Goal: Information Seeking & Learning: Learn about a topic

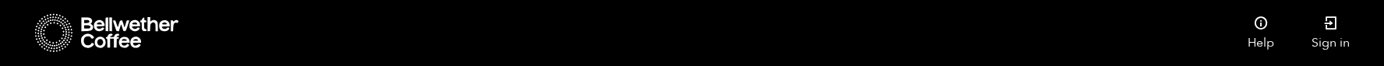
scroll to position [302, 0]
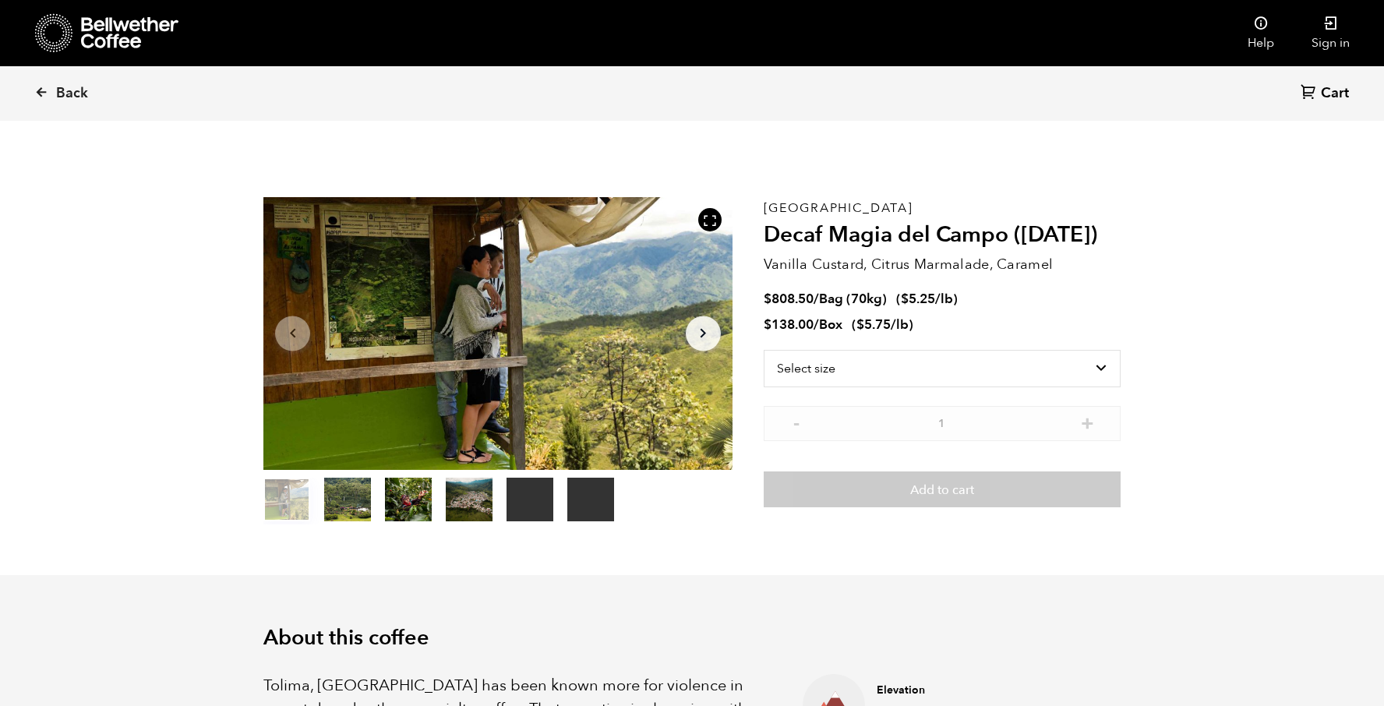
scroll to position [678, 830]
click at [38, 95] on icon at bounding box center [41, 92] width 14 height 14
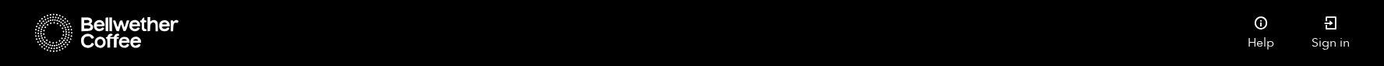
scroll to position [991, 0]
click at [0, 0] on input "Colombia" at bounding box center [0, 0] width 0 height 0
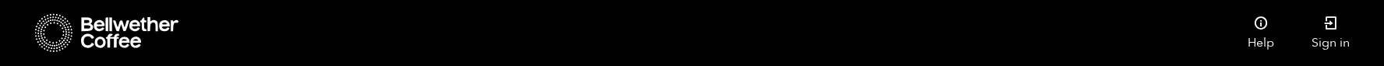
click at [0, 0] on input "[GEOGRAPHIC_DATA]" at bounding box center [0, 0] width 0 height 0
checkbox input "false"
click at [0, 0] on input "[GEOGRAPHIC_DATA]" at bounding box center [0, 0] width 0 height 0
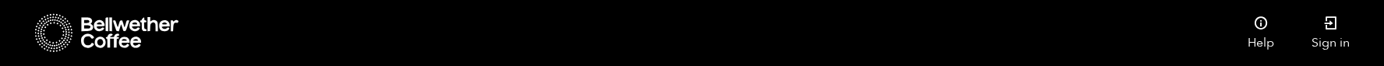
checkbox input "true"
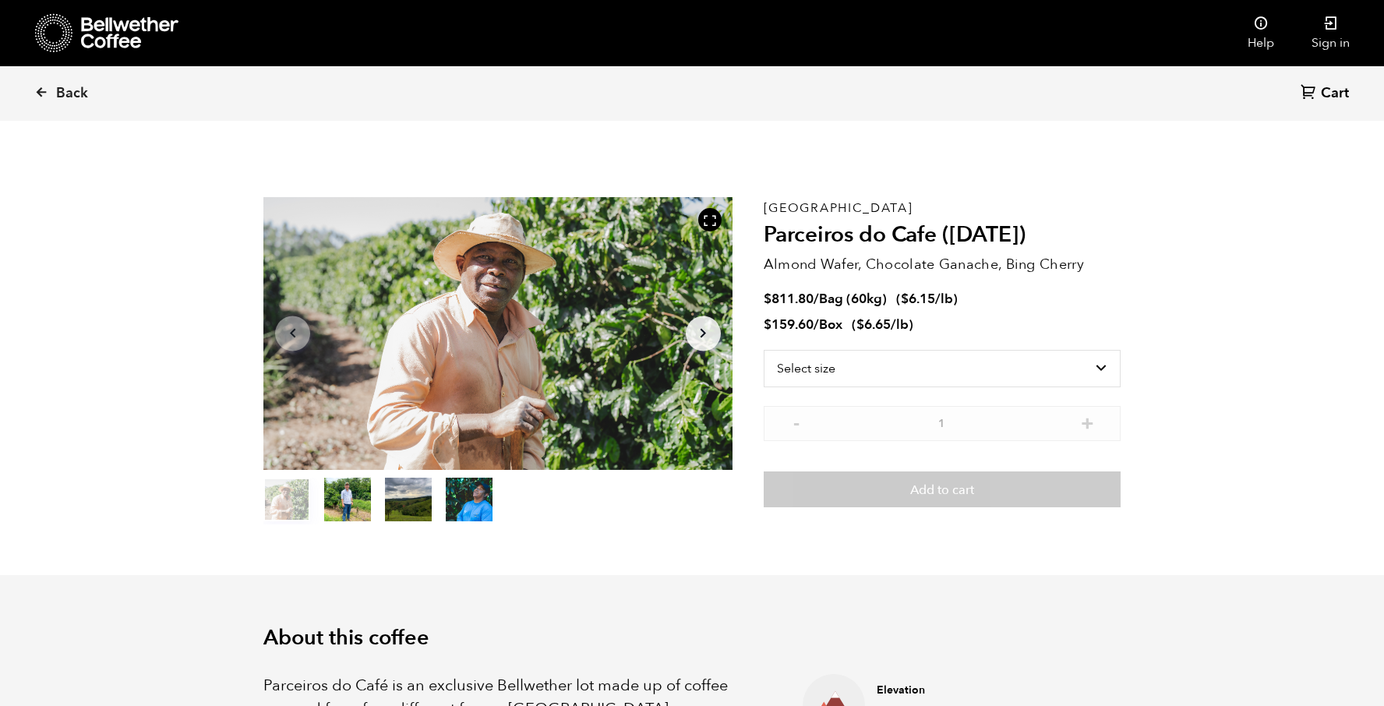
scroll to position [678, 830]
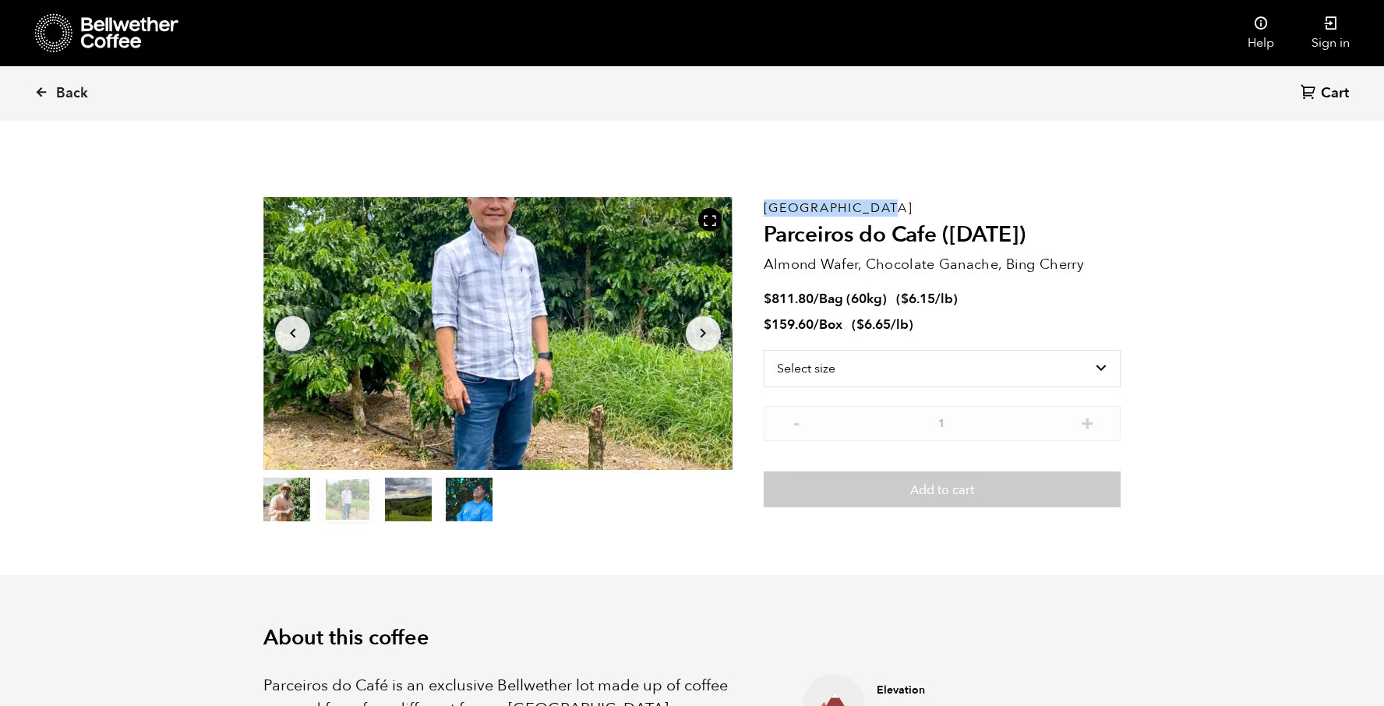
drag, startPoint x: 819, startPoint y: 207, endPoint x: 810, endPoint y: 209, distance: 8.9
click at [810, 209] on div "Brazil Parceiros do Cafe (APR 25) Almond Wafer, Chocolate Ganache, Bing Cherry …" at bounding box center [942, 360] width 357 height 327
copy p "[GEOGRAPHIC_DATA]"
click at [50, 96] on link "Back" at bounding box center [82, 93] width 97 height 53
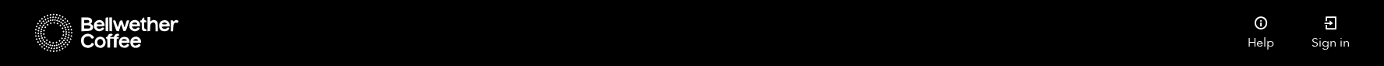
click at [0, 0] on input "[GEOGRAPHIC_DATA]" at bounding box center [0, 0] width 0 height 0
checkbox input "true"
drag, startPoint x: 313, startPoint y: 446, endPoint x: 231, endPoint y: 450, distance: 81.9
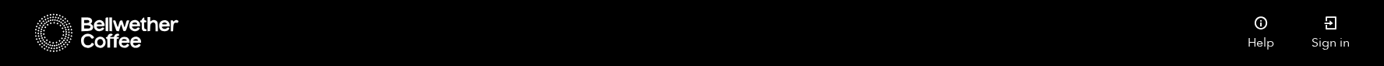
copy p "[GEOGRAPHIC_DATA]"
